Goal: Feedback & Contribution: Submit feedback/report problem

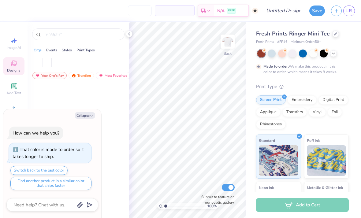
type textarea "x"
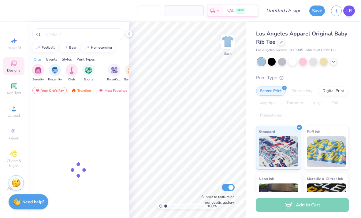
click at [352, 7] on link "LR" at bounding box center [349, 11] width 12 height 11
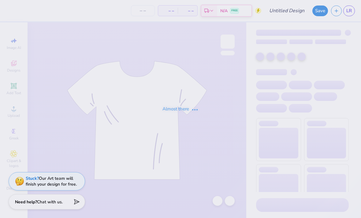
type input "The University of Texas at Austin : Lily Rowe"
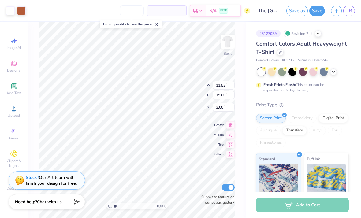
click at [70, 182] on div "Stuck? Our Art team will finish your design for free." at bounding box center [51, 181] width 51 height 12
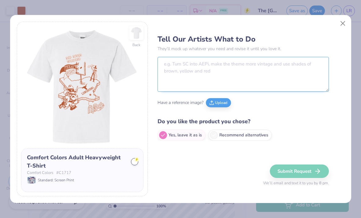
click at [238, 68] on textarea at bounding box center [242, 74] width 171 height 35
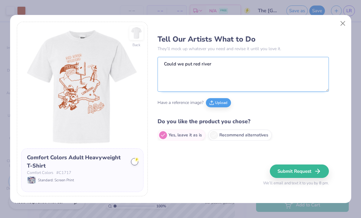
click at [192, 64] on textarea "Could we put red river" at bounding box center [242, 74] width 171 height 35
click at [257, 66] on textarea "Could we put “red river" at bounding box center [242, 74] width 171 height 35
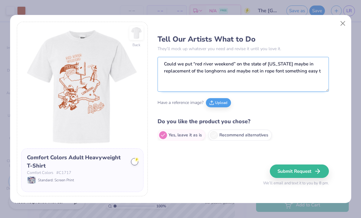
click at [320, 74] on textarea "Could we put “red river weekend” on the state of Texas maybe in replacement of …" at bounding box center [242, 74] width 171 height 35
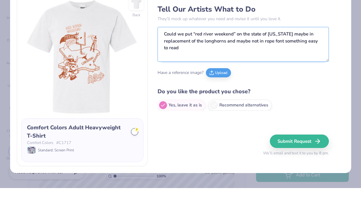
click at [206, 57] on textarea "Could we put “red river weekend” on the state of Texas maybe in replacement of …" at bounding box center [242, 74] width 171 height 35
click at [229, 57] on textarea "Could we put “red river weekend” on the state of Texas maybe in replacement of …" at bounding box center [242, 74] width 171 height 35
click at [272, 57] on textarea "Could we put “red river weekend” on the state of Texas maybe in replacement of …" at bounding box center [242, 74] width 171 height 35
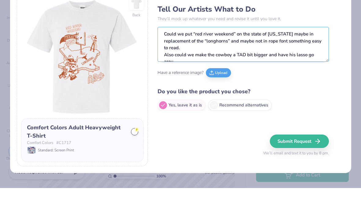
scroll to position [3, 0]
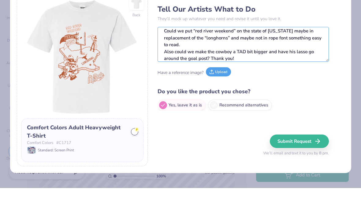
type textarea "Could we put “red river weekend” on the state of Texas maybe in replacement of …"
click at [220, 97] on button "Upload" at bounding box center [218, 101] width 25 height 9
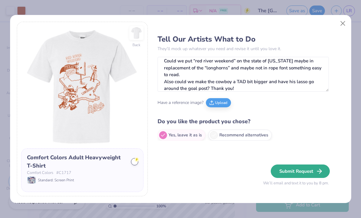
click at [302, 168] on button "Submit Request" at bounding box center [300, 170] width 59 height 13
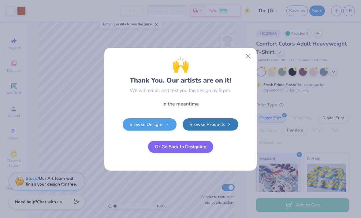
scroll to position [0, 0]
click at [248, 57] on button "Close" at bounding box center [248, 56] width 12 height 12
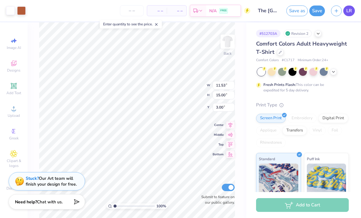
click at [353, 12] on link "LR" at bounding box center [349, 11] width 12 height 11
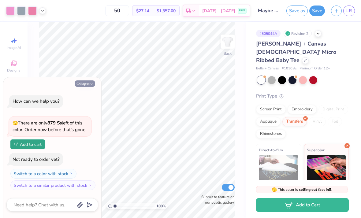
click at [94, 84] on button "Collapse" at bounding box center [85, 83] width 20 height 6
type textarea "x"
